Goal: Task Accomplishment & Management: Complete application form

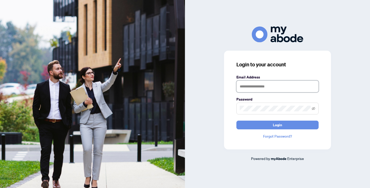
click at [253, 88] on input "text" at bounding box center [277, 86] width 82 height 12
type input "**********"
click at [257, 112] on span at bounding box center [277, 109] width 82 height 12
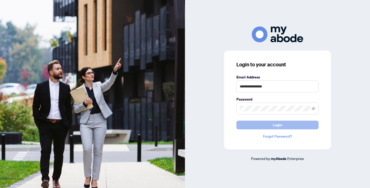
click at [259, 123] on button "Login" at bounding box center [277, 125] width 82 height 9
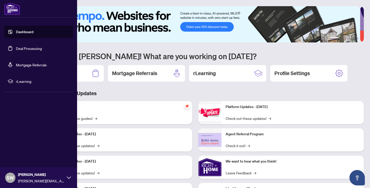
click at [16, 48] on link "Deal Processing" at bounding box center [29, 48] width 26 height 5
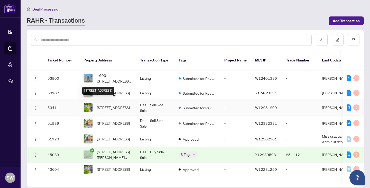
click at [124, 106] on span "[STREET_ADDRESS]" at bounding box center [113, 108] width 33 height 6
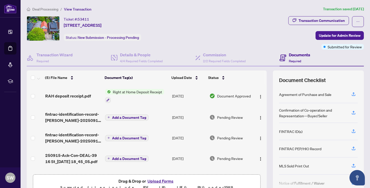
scroll to position [19, 0]
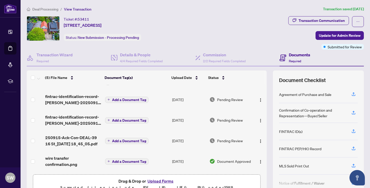
drag, startPoint x: 263, startPoint y: 131, endPoint x: 261, endPoint y: 109, distance: 22.2
click at [261, 109] on div "(5) File Name Document Tag(s) Upload Date Status RAH deposit receipt.pdf Right …" at bounding box center [195, 133] width 337 height 126
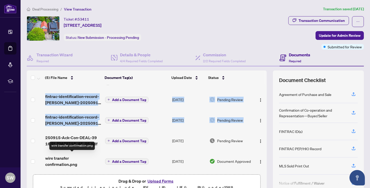
click at [63, 155] on span "wire transfer confirmation.png" at bounding box center [73, 161] width 56 height 12
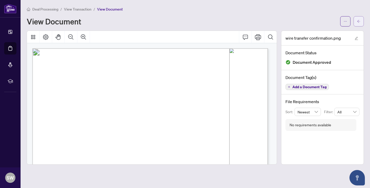
click at [358, 23] on icon "arrow-left" at bounding box center [359, 22] width 4 height 4
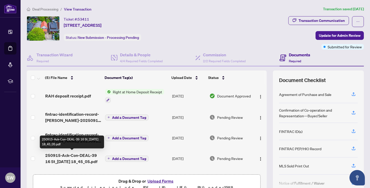
click at [71, 157] on span "250915-Ack-Con-DEAL-39 16 St_[DATE] 18_45_05.pdf" at bounding box center [73, 158] width 56 height 12
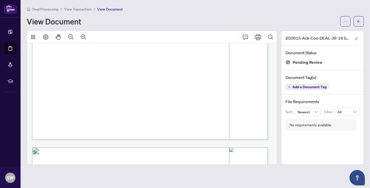
scroll to position [1123, 0]
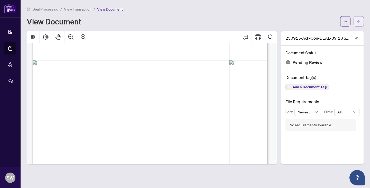
click at [360, 21] on icon "arrow-left" at bounding box center [359, 22] width 4 height 4
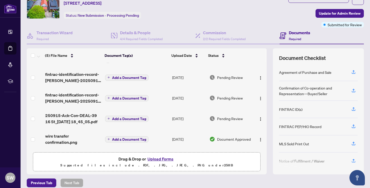
scroll to position [27, 0]
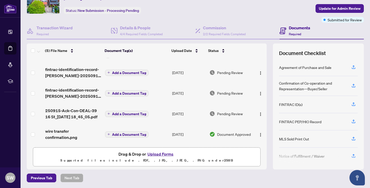
click at [159, 152] on button "Upload Forms" at bounding box center [160, 154] width 29 height 7
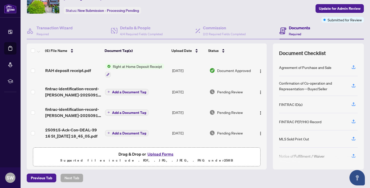
scroll to position [0, 0]
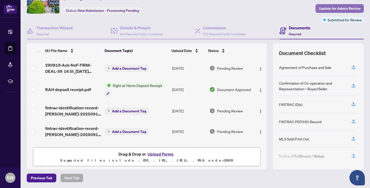
click at [323, 10] on span "Update for Admin Review" at bounding box center [340, 8] width 42 height 8
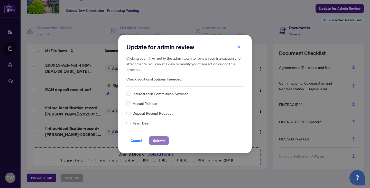
click at [162, 141] on span "Submit" at bounding box center [159, 140] width 12 height 8
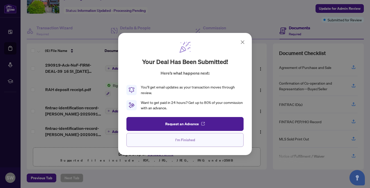
click at [183, 141] on span "I'm Finished" at bounding box center [185, 140] width 20 height 8
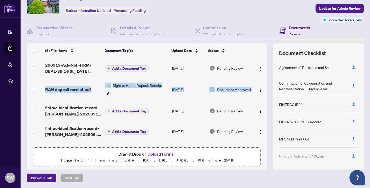
drag, startPoint x: 261, startPoint y: 67, endPoint x: 257, endPoint y: 81, distance: 14.0
click at [257, 81] on tbody "290919-Ack-NoF-FIRM-DEAL-39 16 St_[DATE] 15_28_02.pdf Add a Document Tag [DATE]…" at bounding box center [147, 120] width 240 height 125
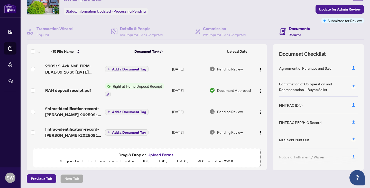
scroll to position [27, 0]
